Goal: Information Seeking & Learning: Learn about a topic

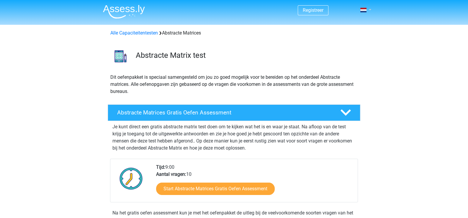
click at [370, 10] on link at bounding box center [364, 9] width 12 height 7
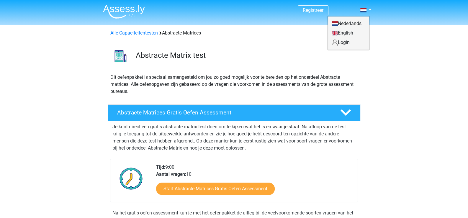
click at [356, 32] on link "English" at bounding box center [348, 32] width 41 height 9
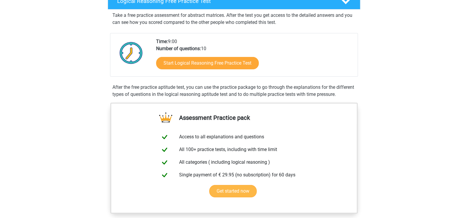
scroll to position [89, 0]
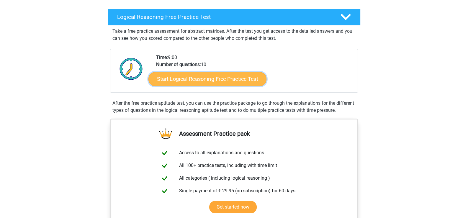
click at [183, 83] on link "Start Logical Reasoning Free Practice Test" at bounding box center [207, 79] width 118 height 14
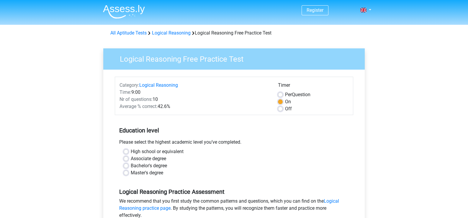
scroll to position [29, 0]
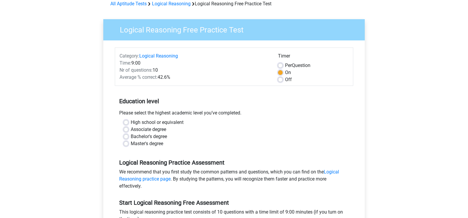
click at [150, 124] on label "High school or equivalent" at bounding box center [157, 122] width 53 height 7
click at [128, 124] on input "High school or equivalent" at bounding box center [126, 122] width 5 height 6
radio input "true"
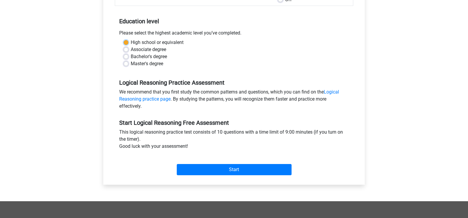
scroll to position [118, 0]
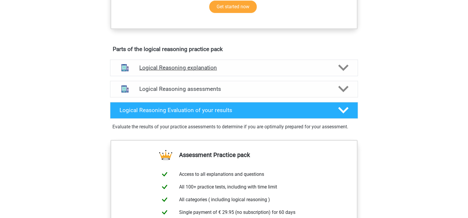
scroll to position [295, 0]
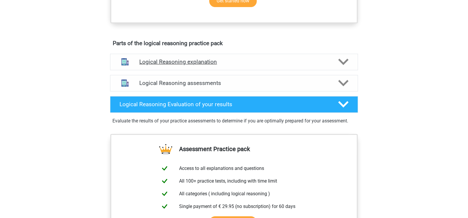
click at [348, 67] on icon at bounding box center [343, 62] width 10 height 10
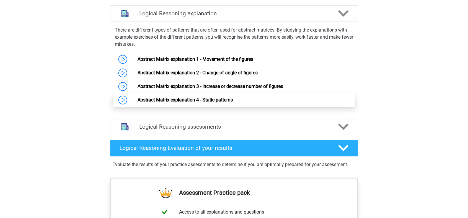
scroll to position [354, 0]
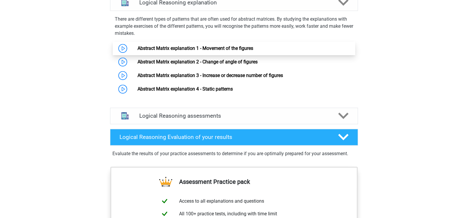
click at [137, 51] on link "Abstract Matrix explanation 1 - Movement of the figures" at bounding box center [195, 48] width 116 height 6
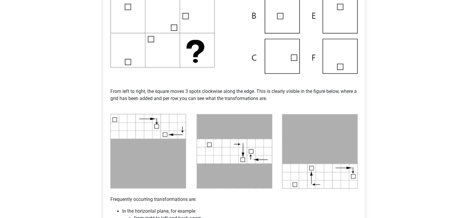
scroll to position [177, 0]
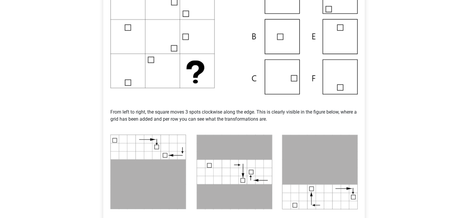
click at [277, 75] on img at bounding box center [233, 37] width 247 height 116
click at [294, 78] on img at bounding box center [233, 37] width 247 height 116
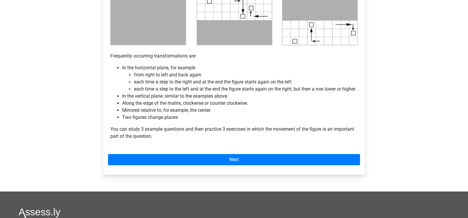
scroll to position [354, 0]
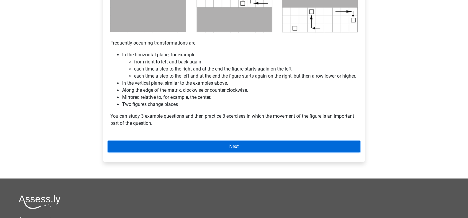
click at [229, 152] on link "Next" at bounding box center [234, 146] width 252 height 11
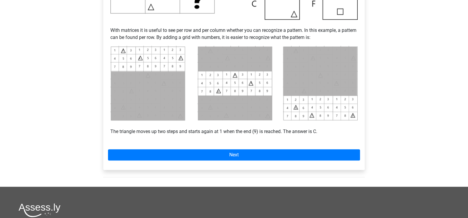
scroll to position [236, 0]
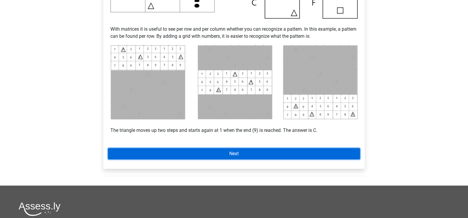
click at [235, 153] on link "Next" at bounding box center [234, 153] width 252 height 11
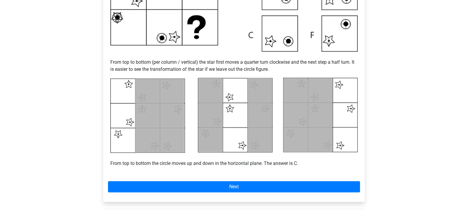
scroll to position [236, 0]
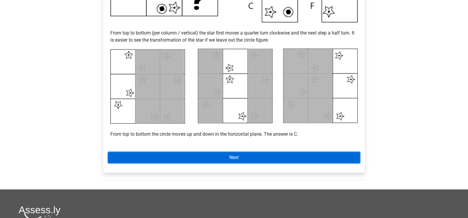
click at [226, 158] on link "Next" at bounding box center [234, 157] width 252 height 11
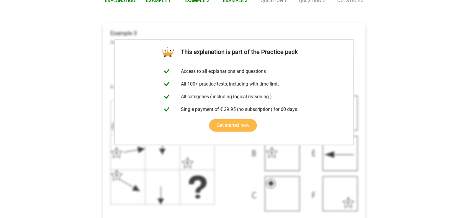
scroll to position [27, 0]
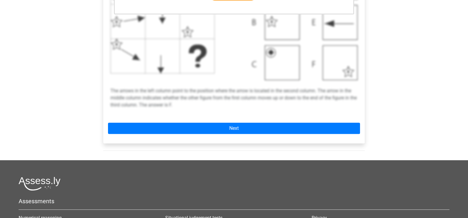
scroll to position [233, 0]
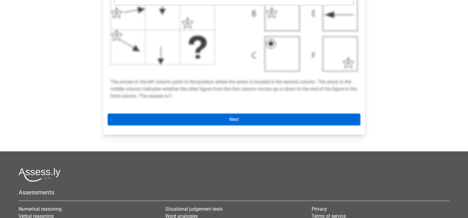
click at [245, 121] on link "Next" at bounding box center [234, 119] width 252 height 11
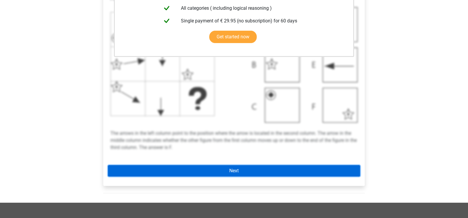
scroll to position [144, 0]
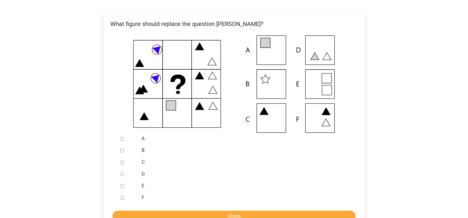
scroll to position [118, 0]
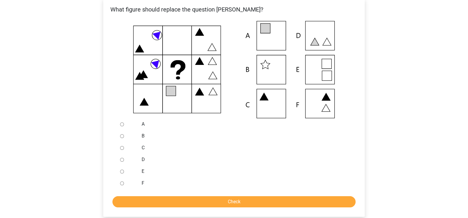
click at [122, 168] on div at bounding box center [127, 172] width 19 height 12
click at [121, 170] on input "E" at bounding box center [122, 172] width 4 height 4
radio input "true"
click at [197, 200] on input "Check" at bounding box center [233, 201] width 243 height 11
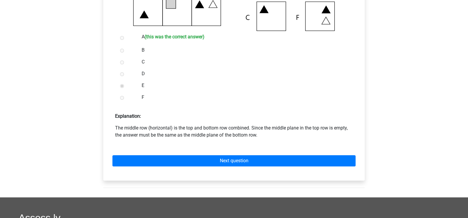
scroll to position [207, 0]
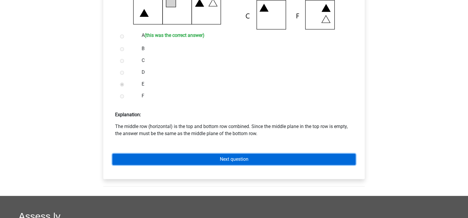
click at [234, 161] on link "Next question" at bounding box center [233, 159] width 243 height 11
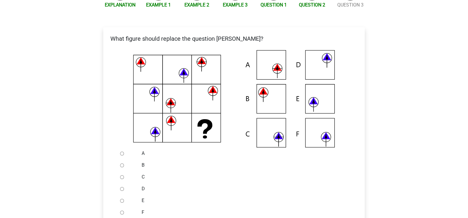
scroll to position [118, 0]
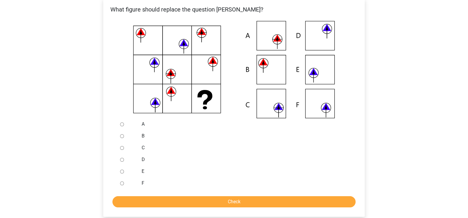
click at [120, 123] on input "A" at bounding box center [122, 124] width 4 height 4
radio input "true"
click at [225, 202] on input "Check" at bounding box center [233, 201] width 243 height 11
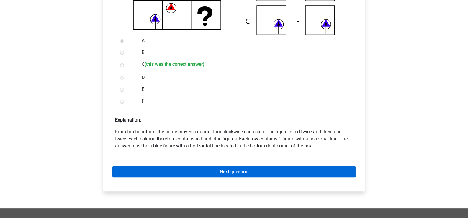
scroll to position [207, 0]
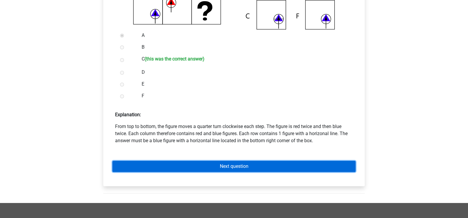
click at [245, 165] on link "Next question" at bounding box center [233, 166] width 243 height 11
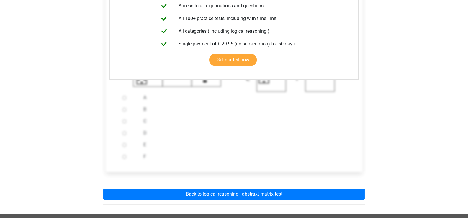
scroll to position [147, 0]
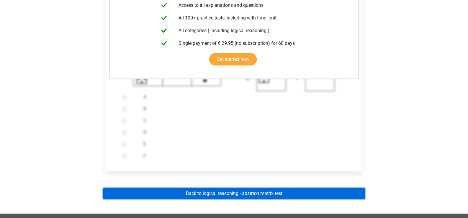
click at [223, 191] on link "Back to logical reasoning - abstraxt matrix test" at bounding box center [233, 193] width 261 height 11
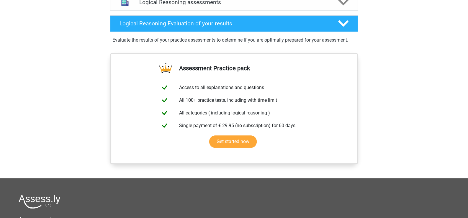
scroll to position [472, 0]
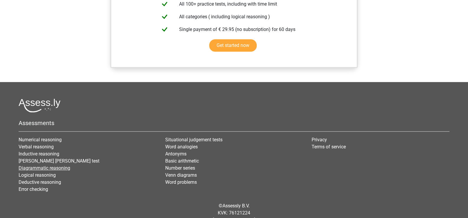
click at [52, 171] on link "Diagrammatic reasoning" at bounding box center [45, 168] width 52 height 6
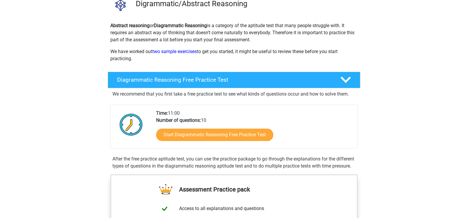
scroll to position [89, 0]
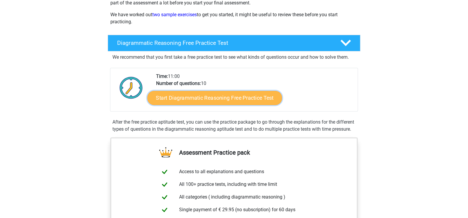
click at [207, 101] on link "Start Diagrammatic Reasoning Free Practice Test" at bounding box center [215, 98] width 135 height 14
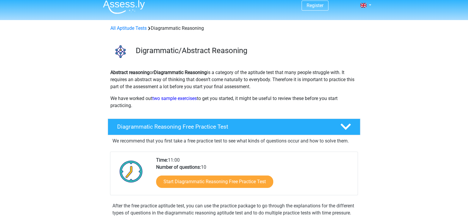
scroll to position [0, 0]
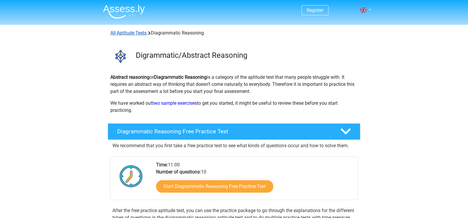
click at [133, 32] on link "All Aptitude Tests" at bounding box center [128, 33] width 36 height 6
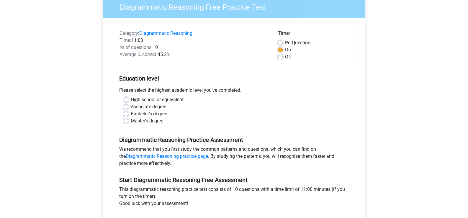
scroll to position [59, 0]
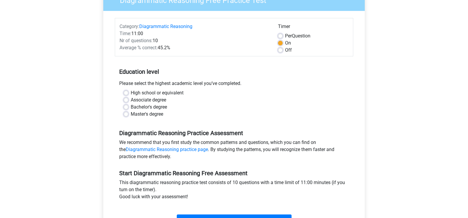
click at [159, 92] on label "High school or equivalent" at bounding box center [157, 92] width 53 height 7
click at [128, 92] on input "High school or equivalent" at bounding box center [126, 92] width 5 height 6
radio input "true"
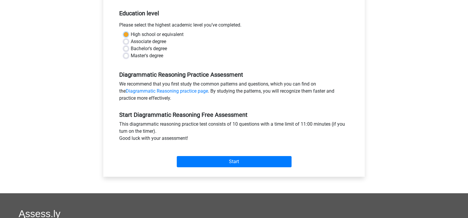
scroll to position [118, 0]
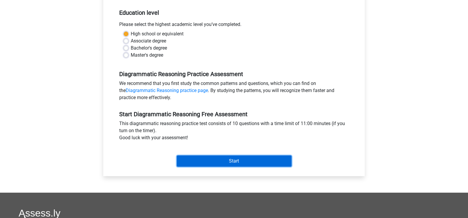
click at [233, 159] on input "Start" at bounding box center [234, 160] width 115 height 11
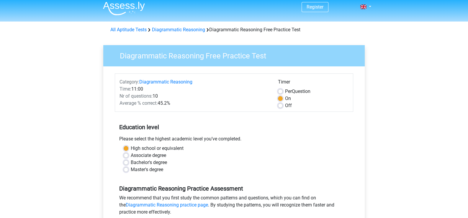
scroll to position [0, 0]
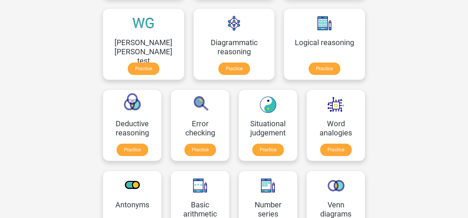
scroll to position [153, 0]
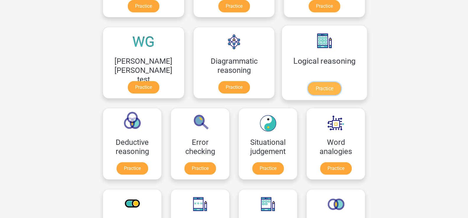
click at [308, 82] on link "Practice" at bounding box center [324, 88] width 33 height 13
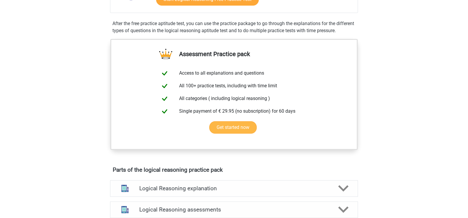
scroll to position [236, 0]
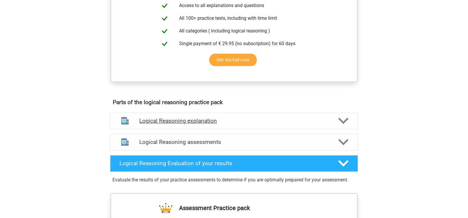
click at [342, 124] on polygon at bounding box center [343, 121] width 10 height 6
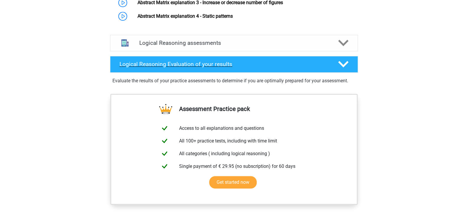
scroll to position [354, 0]
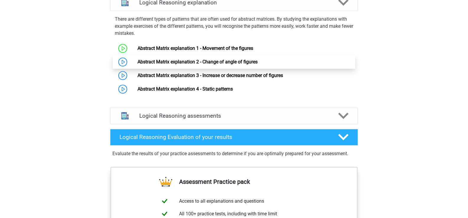
click at [199, 65] on link "Abstract Matrix explanation 2 - Change of angle of figures" at bounding box center [197, 62] width 120 height 6
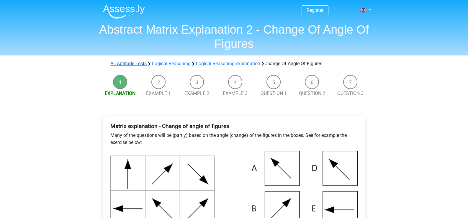
click at [134, 62] on link "All Aptitude Tests" at bounding box center [128, 64] width 36 height 6
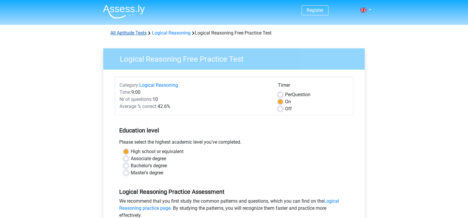
click at [129, 33] on link "All Aptitude Tests" at bounding box center [128, 33] width 36 height 6
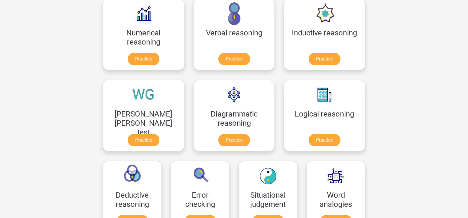
scroll to position [89, 0]
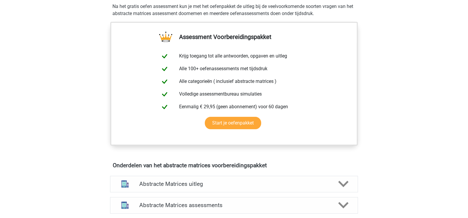
scroll to position [265, 0]
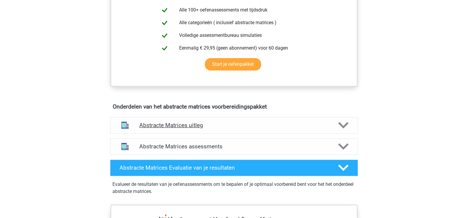
click at [273, 126] on h4 "Abstracte Matrices uitleg" at bounding box center [233, 125] width 189 height 7
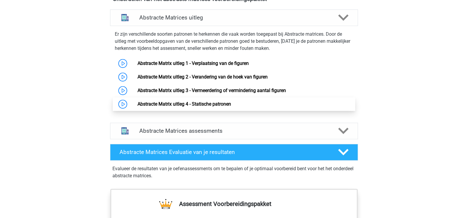
scroll to position [384, 0]
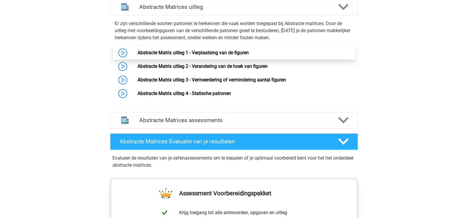
click at [162, 54] on link "Abstracte Matrix uitleg 1 - Verplaatsing van de figuren" at bounding box center [192, 53] width 111 height 6
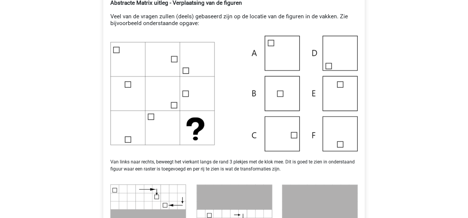
scroll to position [89, 0]
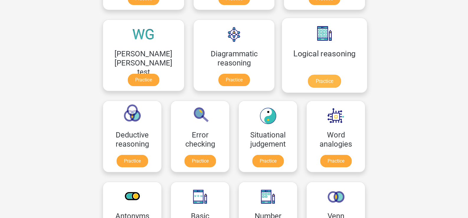
scroll to position [118, 0]
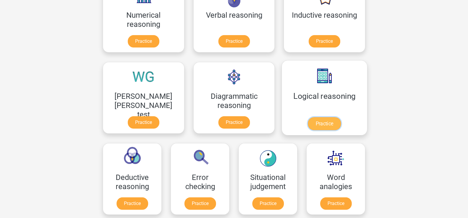
click at [308, 117] on link "Practice" at bounding box center [324, 123] width 33 height 13
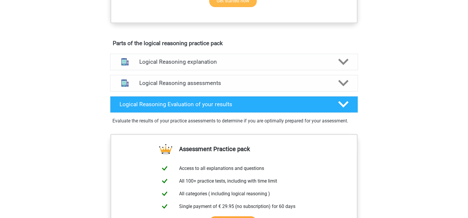
scroll to position [354, 0]
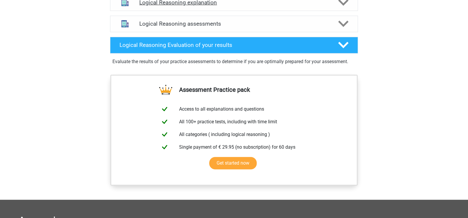
click at [346, 8] on icon at bounding box center [343, 2] width 10 height 10
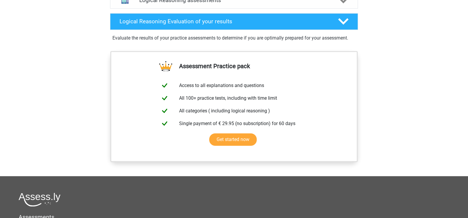
scroll to position [472, 0]
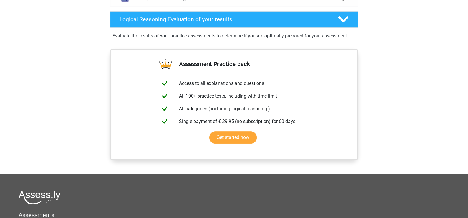
click at [346, 22] on icon at bounding box center [343, 19] width 10 height 10
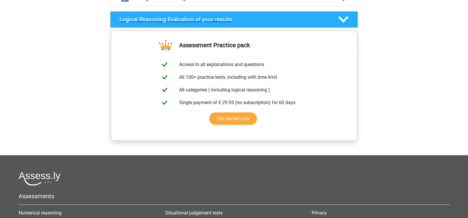
click at [348, 24] on div at bounding box center [343, 19] width 20 height 10
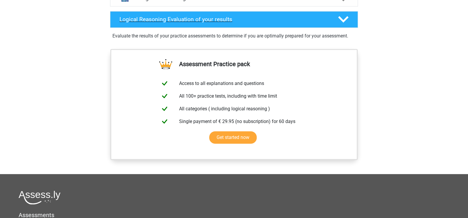
click at [346, 24] on icon at bounding box center [343, 19] width 10 height 10
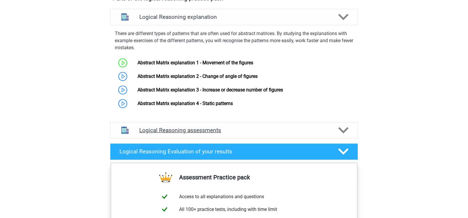
scroll to position [325, 0]
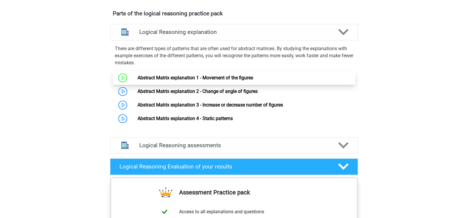
click at [161, 81] on link "Abstract Matrix explanation 1 - Movement of the figures" at bounding box center [195, 78] width 116 height 6
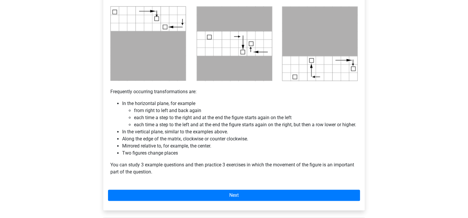
scroll to position [325, 0]
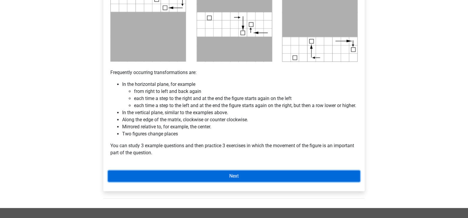
click at [238, 182] on link "Next" at bounding box center [234, 176] width 252 height 11
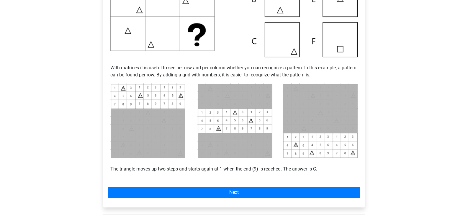
scroll to position [207, 0]
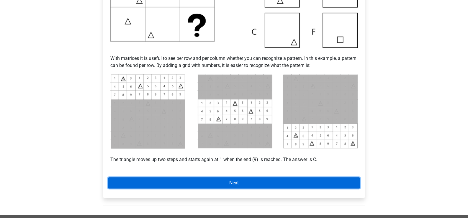
click at [228, 181] on link "Next" at bounding box center [234, 182] width 252 height 11
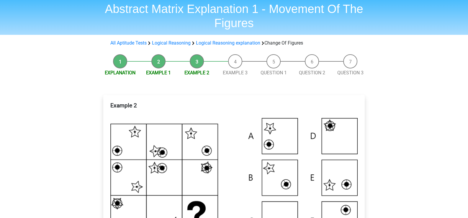
scroll to position [118, 0]
